Goal: Use online tool/utility: Utilize a website feature to perform a specific function

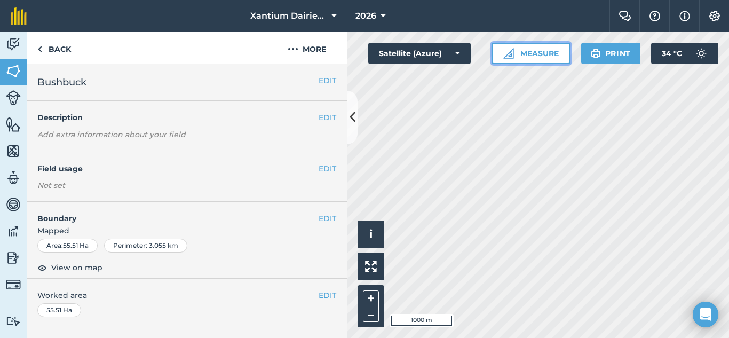
click at [547, 49] on button "Measure" at bounding box center [531, 53] width 79 height 21
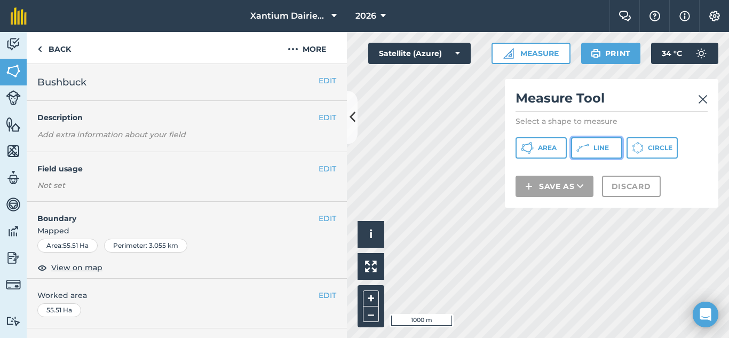
click at [595, 147] on span "Line" at bounding box center [600, 148] width 15 height 9
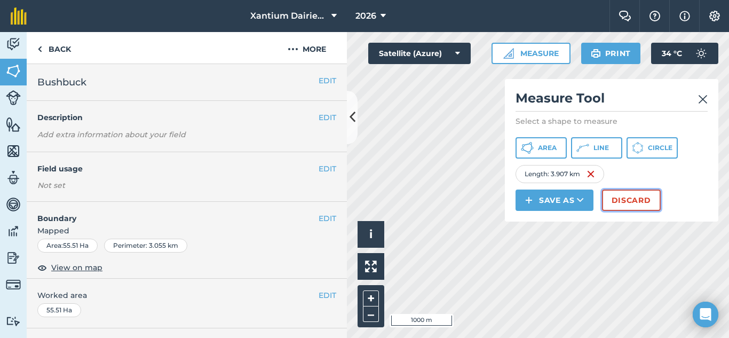
click at [630, 203] on button "Discard" at bounding box center [631, 199] width 59 height 21
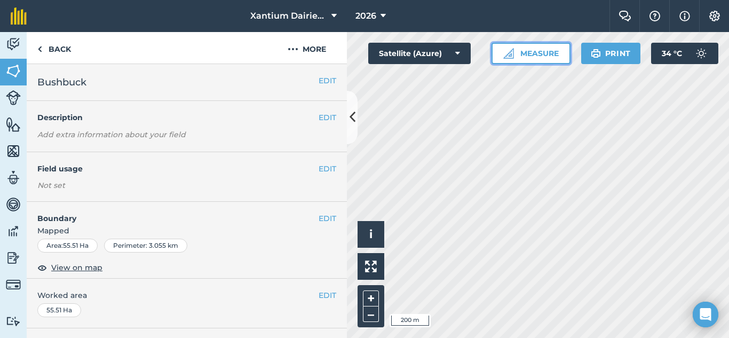
click at [527, 54] on button "Measure" at bounding box center [531, 53] width 79 height 21
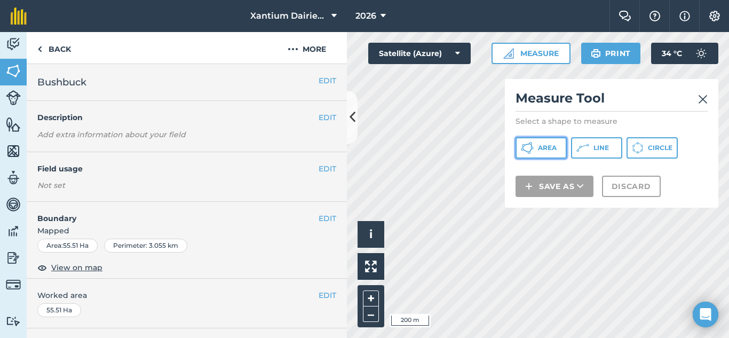
click at [543, 151] on span "Area" at bounding box center [547, 148] width 19 height 9
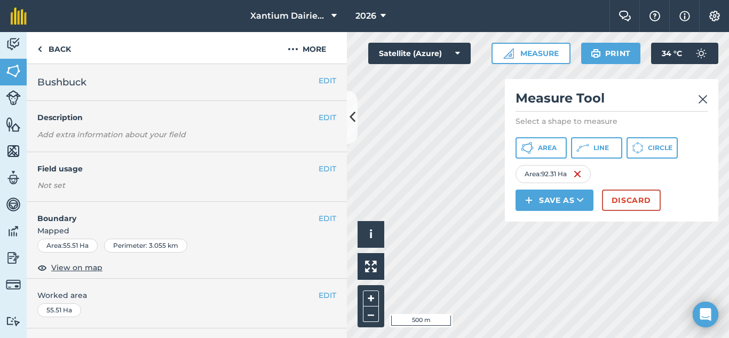
click at [700, 97] on img at bounding box center [703, 99] width 10 height 13
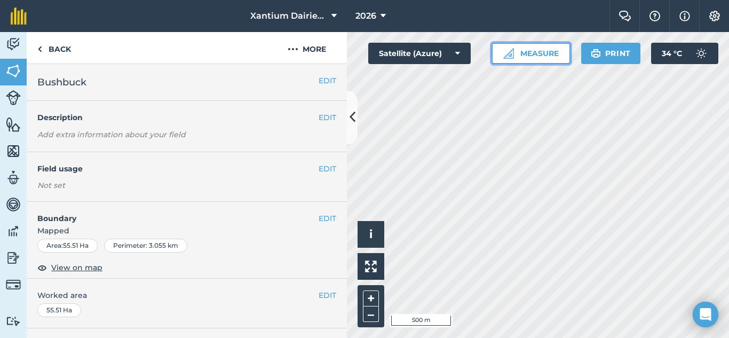
click at [532, 52] on button "Measure" at bounding box center [531, 53] width 79 height 21
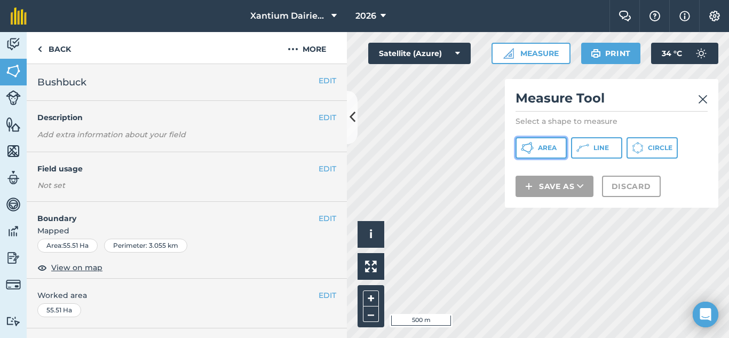
click at [547, 147] on span "Area" at bounding box center [547, 148] width 19 height 9
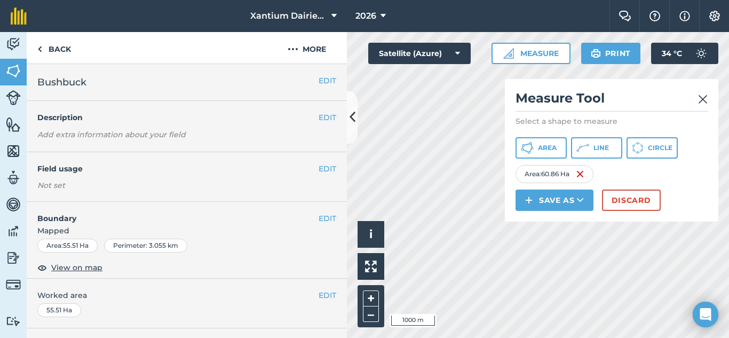
click at [700, 98] on img at bounding box center [703, 99] width 10 height 13
